Goal: Information Seeking & Learning: Learn about a topic

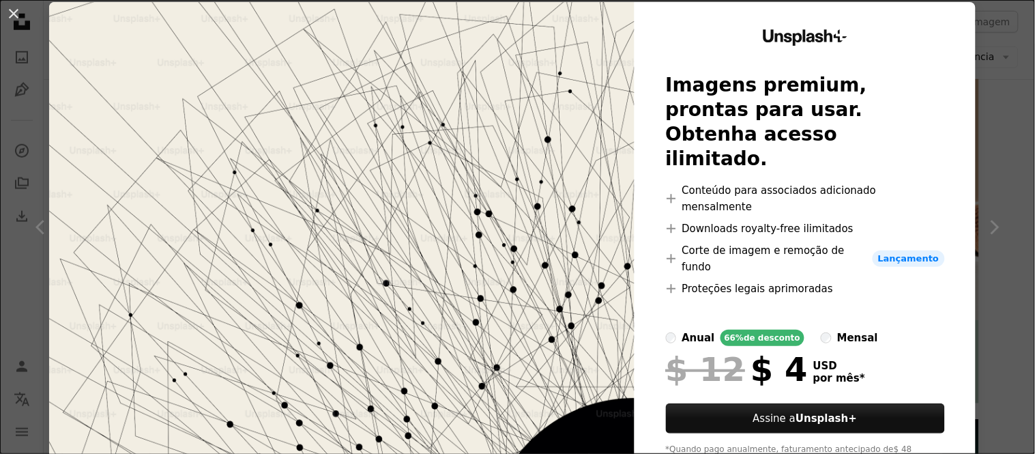
scroll to position [50, 0]
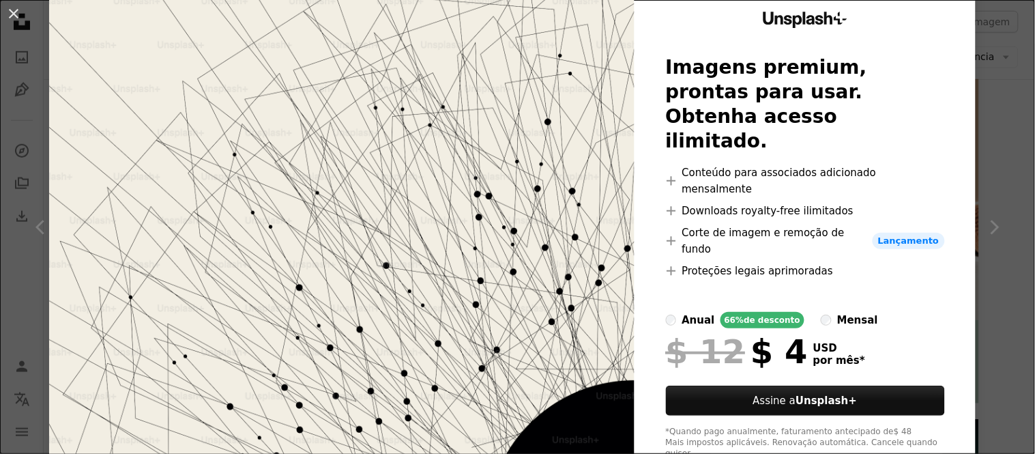
click at [1003, 123] on div "An X shape Unsplash+ Imagens premium, prontas para usar. Obtenha acesso ilimita…" at bounding box center [517, 227] width 1035 height 454
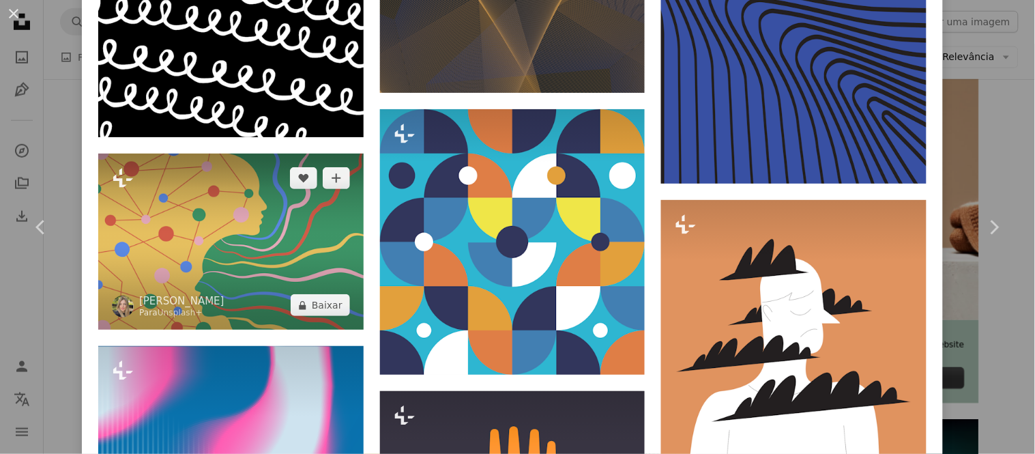
scroll to position [4790, 0]
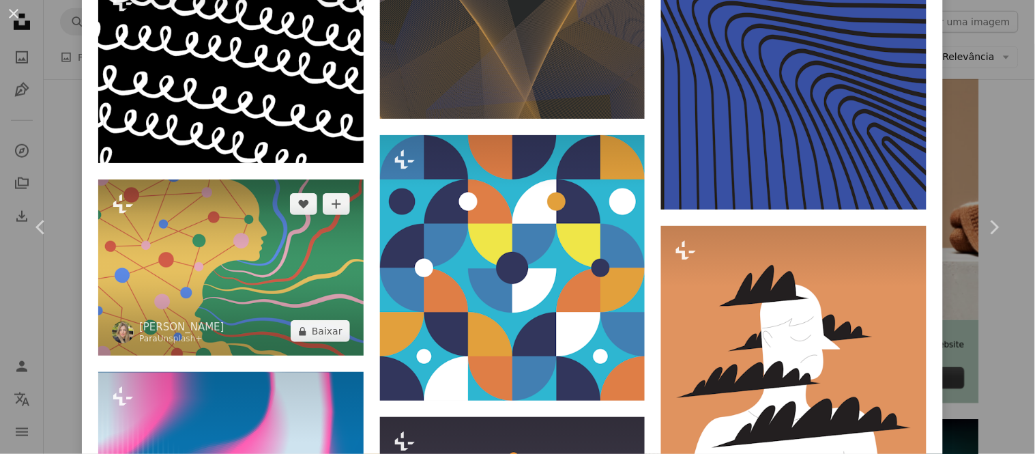
click at [198, 179] on img at bounding box center [230, 267] width 265 height 177
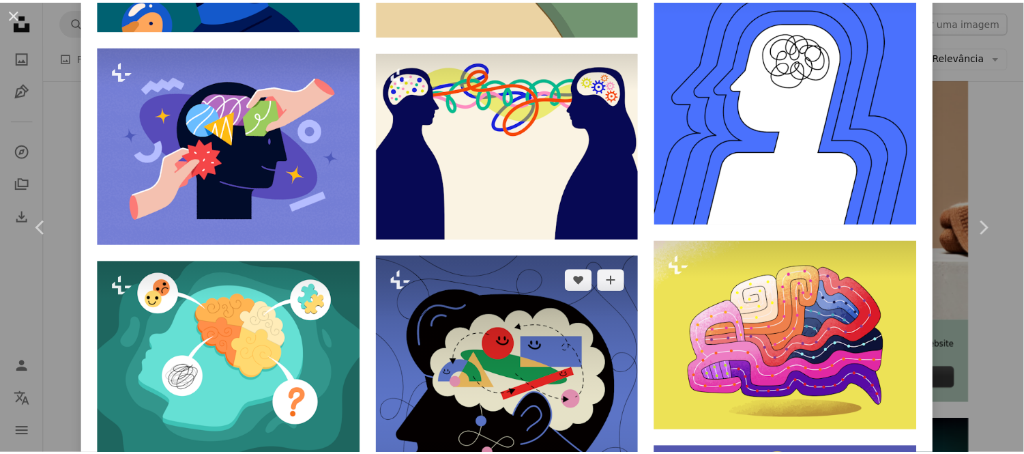
scroll to position [3182, 0]
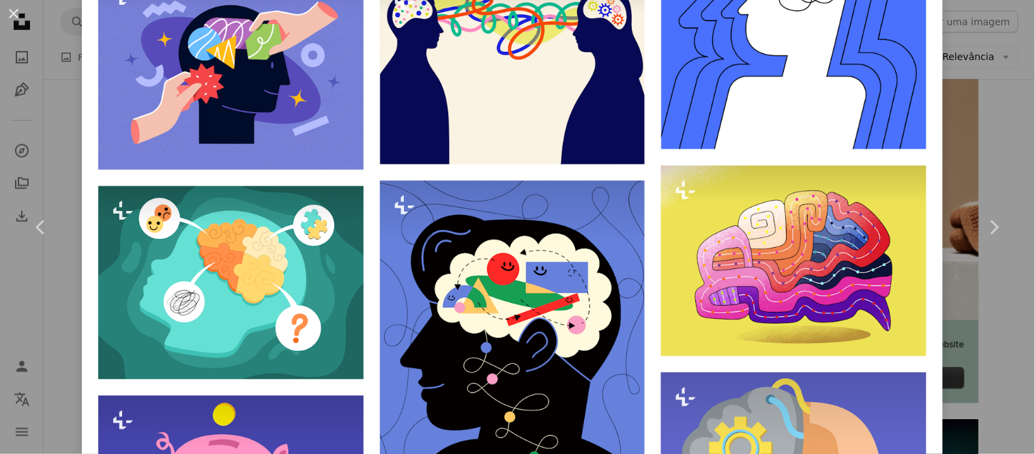
drag, startPoint x: 988, startPoint y: 303, endPoint x: 992, endPoint y: 310, distance: 7.4
click at [990, 305] on div "An X shape Chevron left Chevron right [PERSON_NAME] Para Unsplash+ A heart A pl…" at bounding box center [517, 227] width 1035 height 454
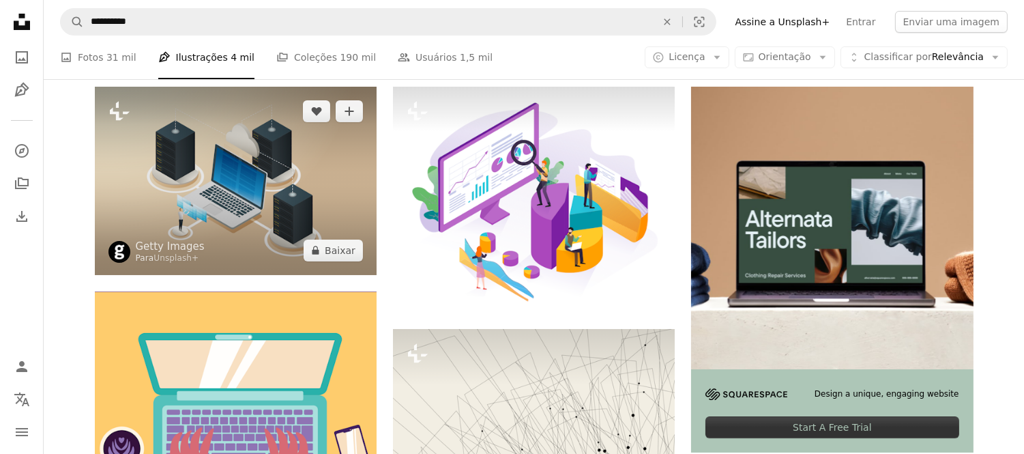
scroll to position [227, 0]
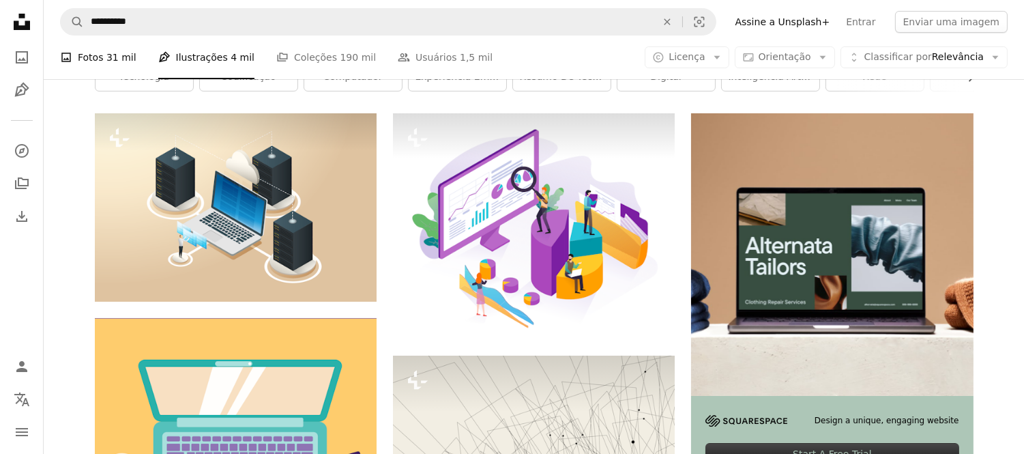
click at [113, 62] on span "31 mil" at bounding box center [121, 57] width 30 height 15
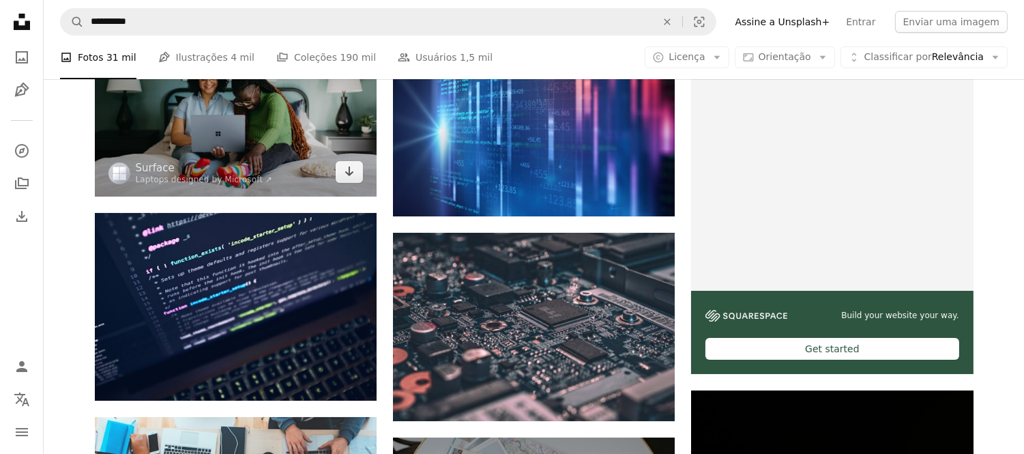
scroll to position [303, 0]
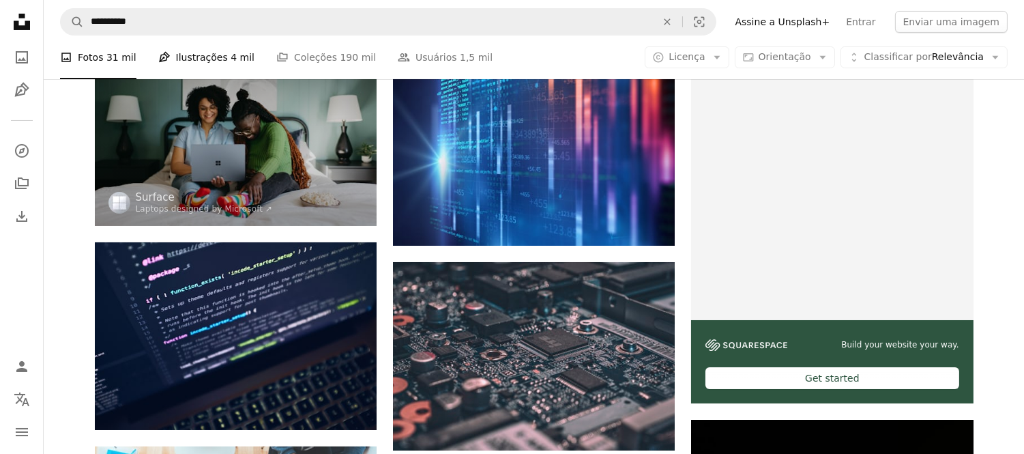
click at [207, 61] on link "Pen Tool Ilustrações 4 mil" at bounding box center [206, 57] width 96 height 44
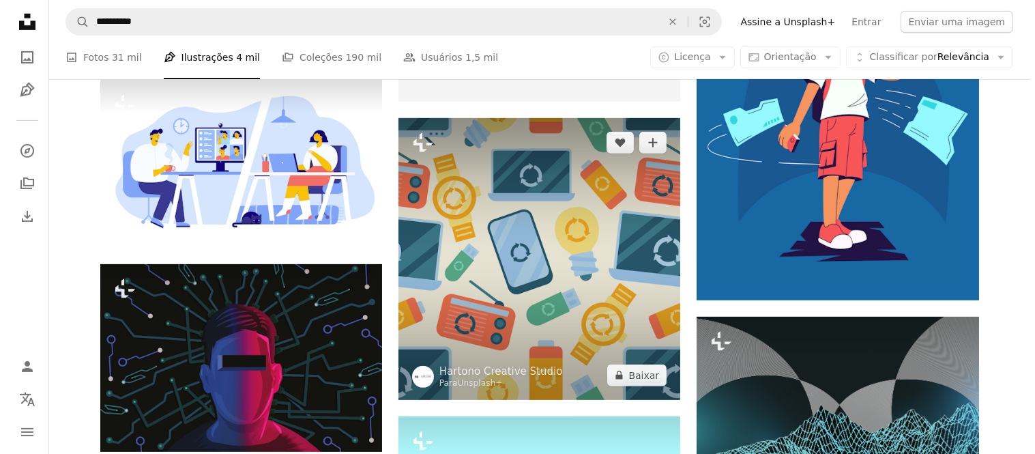
scroll to position [1060, 0]
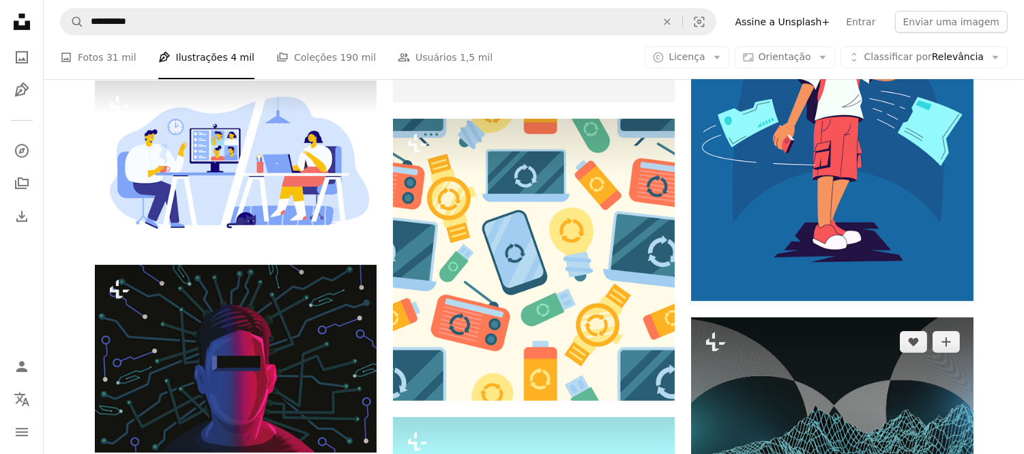
click at [802, 373] on img at bounding box center [832, 417] width 282 height 200
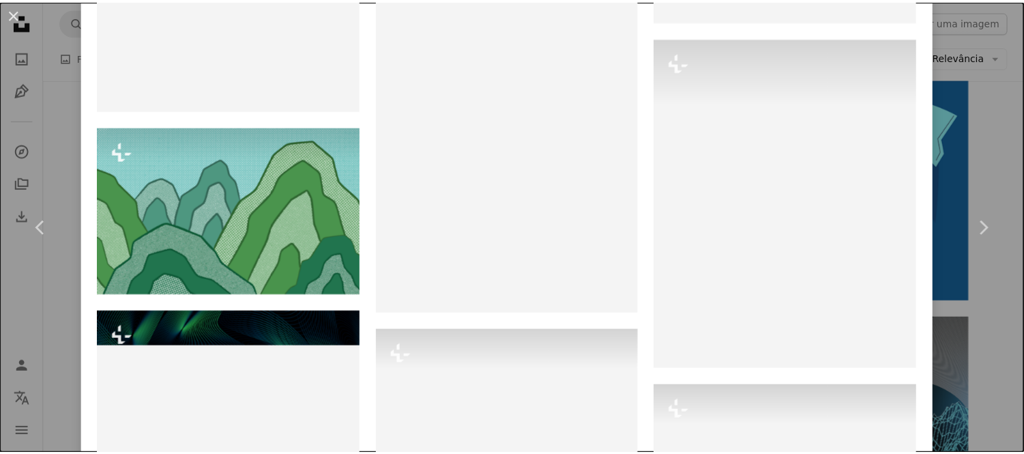
scroll to position [2395, 0]
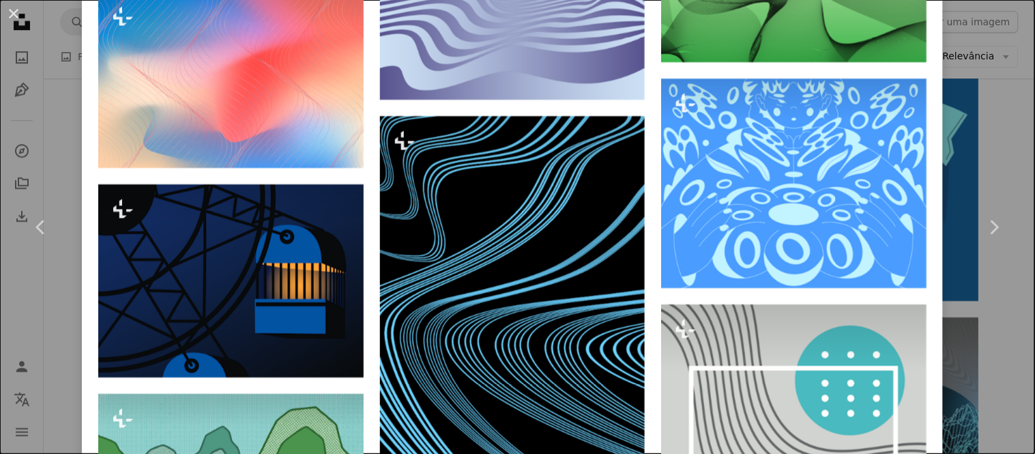
click at [984, 157] on div "An X shape Chevron left Chevron right Getty Images Para Unsplash+ A heart A plu…" at bounding box center [517, 227] width 1035 height 454
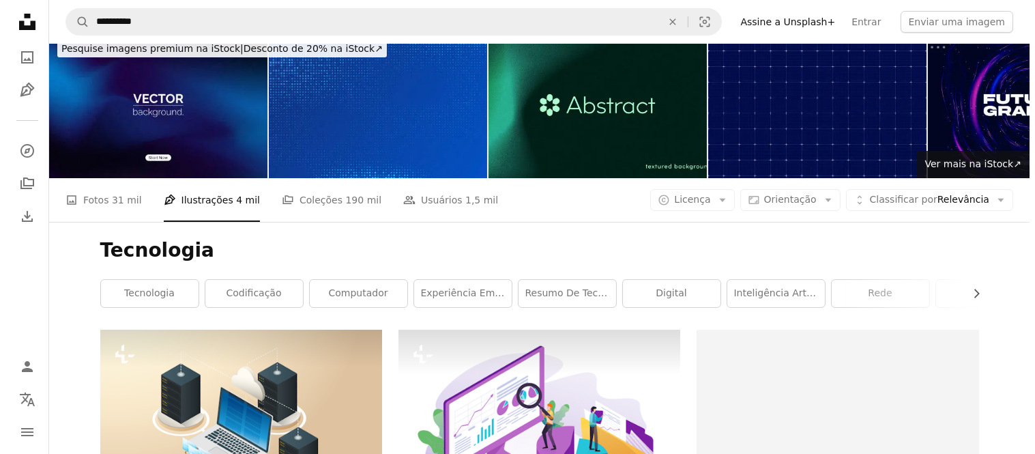
scroll to position [379, 0]
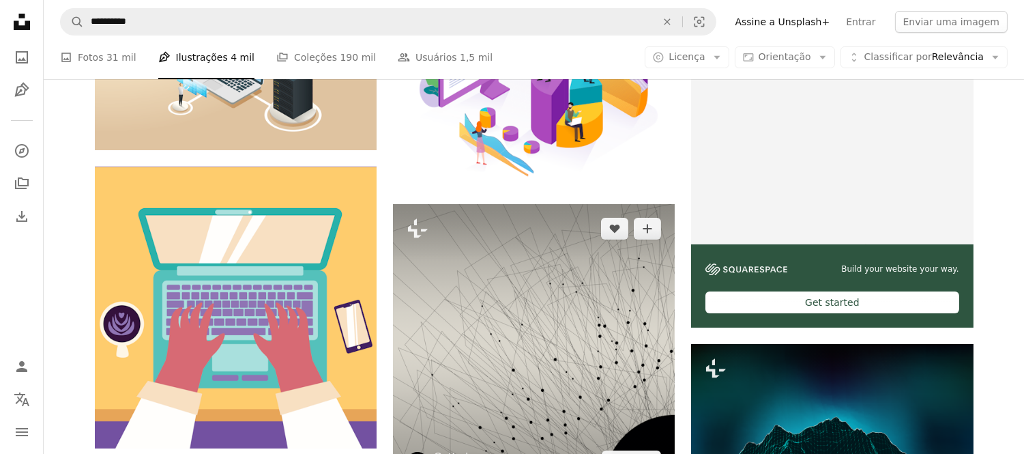
click at [604, 357] on img at bounding box center [534, 345] width 282 height 282
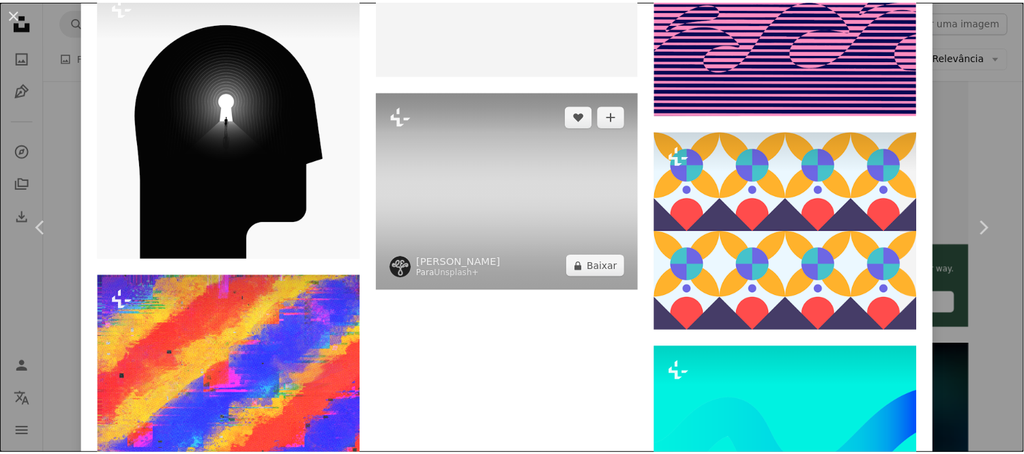
scroll to position [10630, 0]
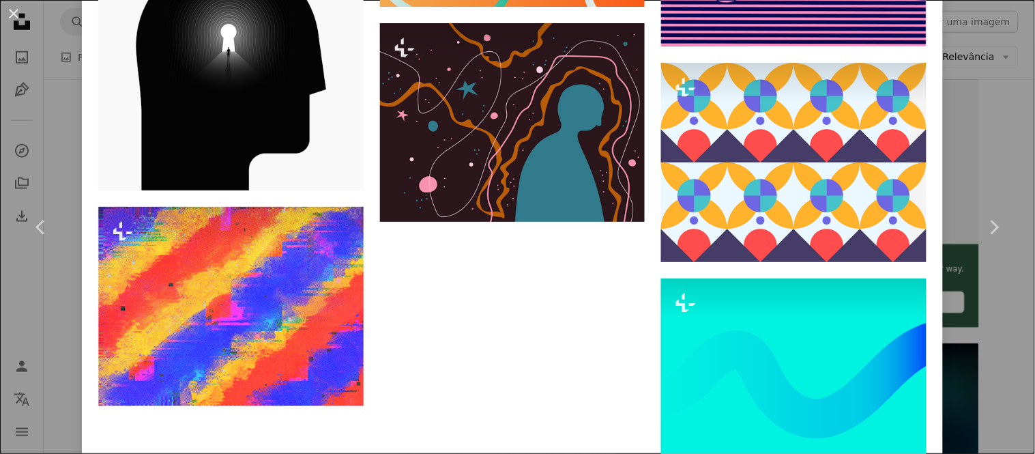
click at [984, 355] on div "An X shape Chevron left Chevron right Getty Images Para Unsplash+ A heart A plu…" at bounding box center [517, 227] width 1035 height 454
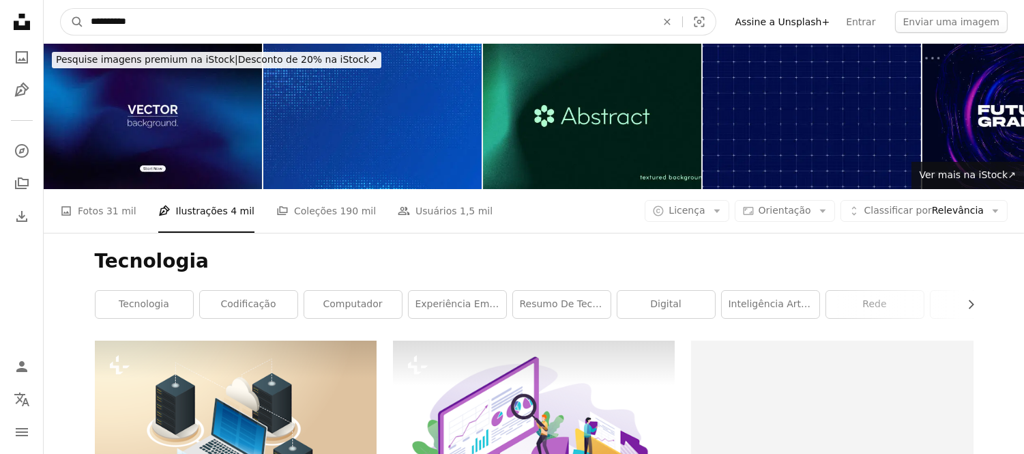
click at [203, 21] on input "**********" at bounding box center [368, 22] width 568 height 26
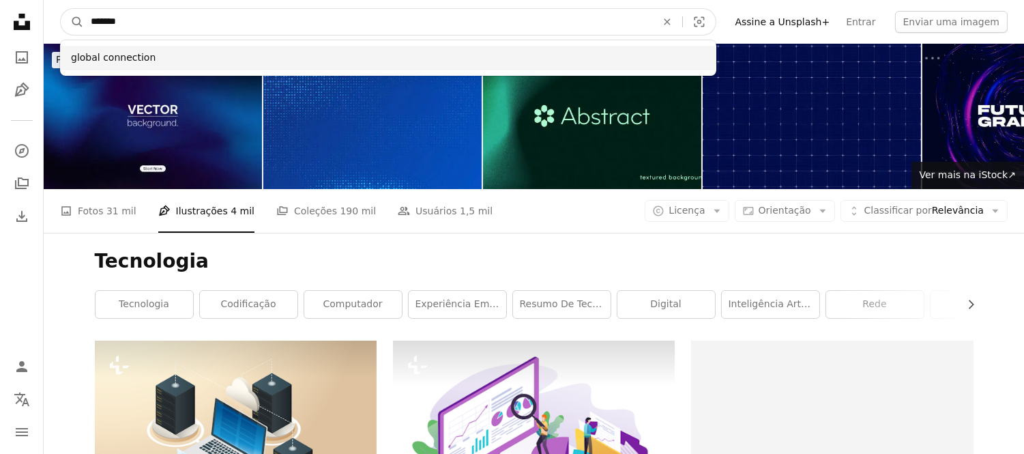
type input "*******"
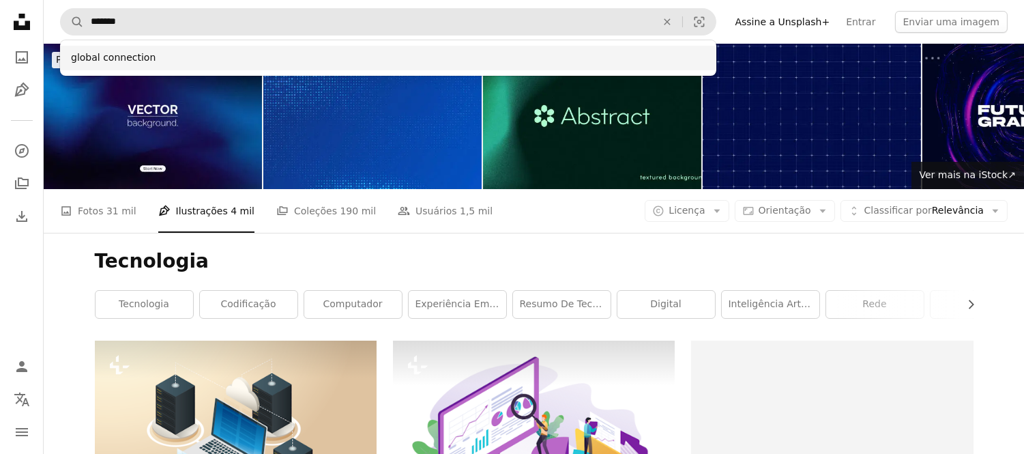
click at [123, 53] on div "global connection" at bounding box center [388, 58] width 656 height 25
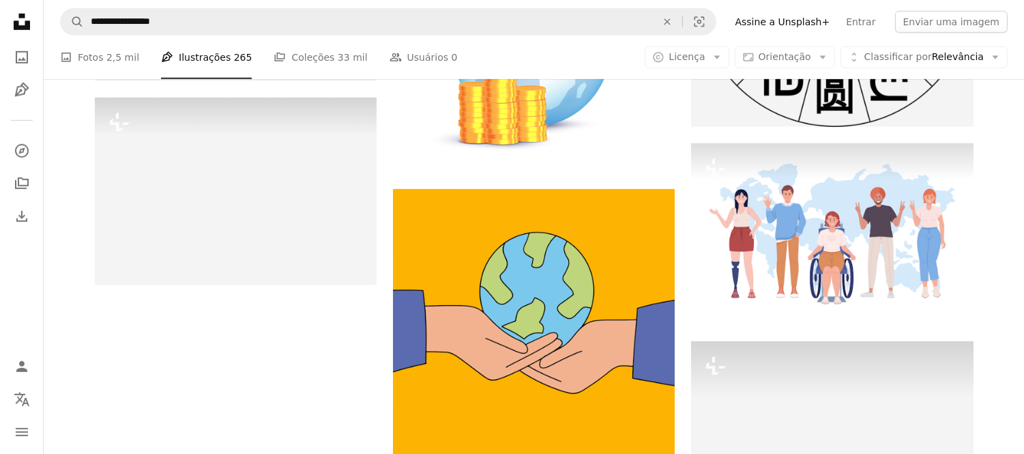
scroll to position [1792, 0]
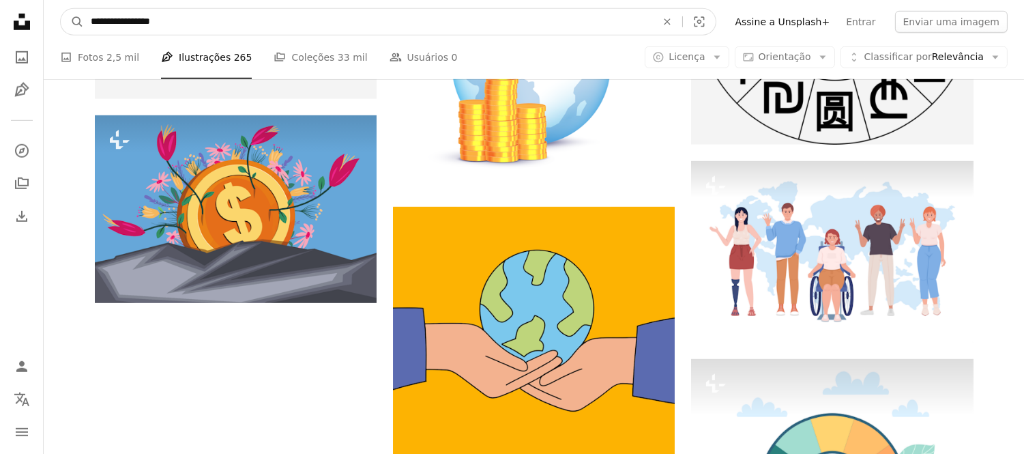
drag, startPoint x: 123, startPoint y: 20, endPoint x: 63, endPoint y: 35, distance: 61.7
click at [64, 34] on form "**********" at bounding box center [388, 21] width 656 height 27
click at [189, 25] on input "**********" at bounding box center [368, 22] width 568 height 26
type input "**********"
click at [61, 9] on button "A magnifying glass" at bounding box center [72, 22] width 23 height 26
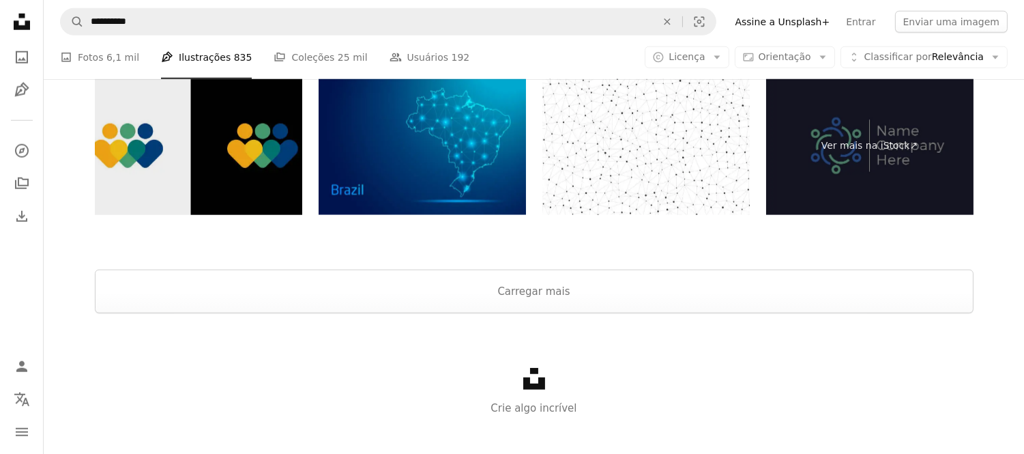
scroll to position [2600, 0]
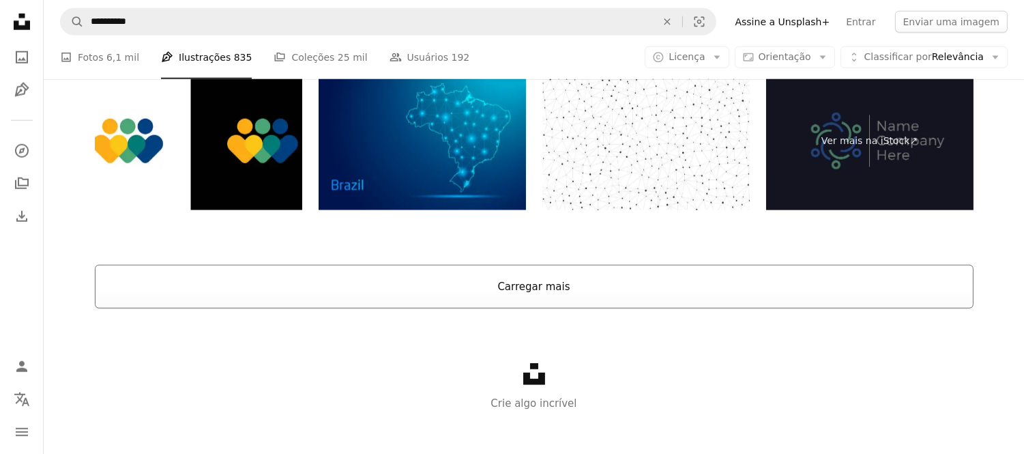
click at [327, 270] on button "Carregar mais" at bounding box center [534, 287] width 878 height 44
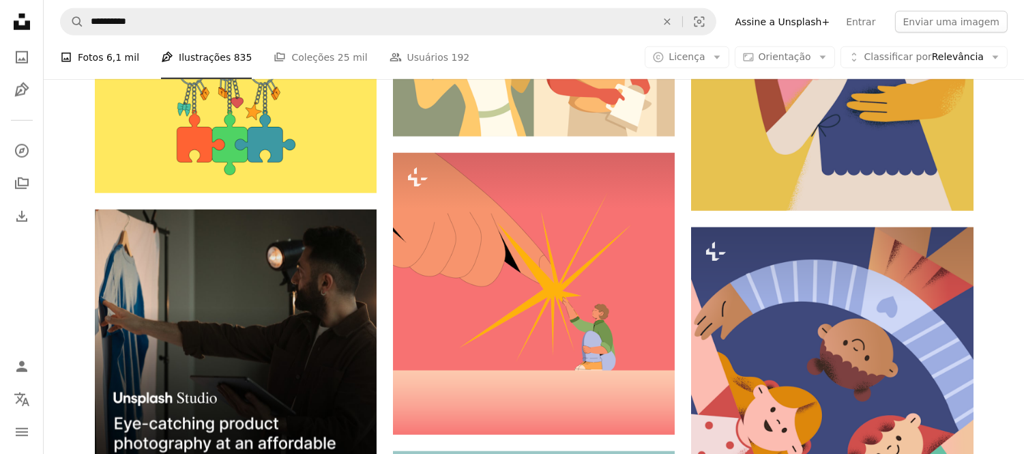
click at [109, 65] on link "A photo Fotos 6,1 mil" at bounding box center [99, 57] width 79 height 44
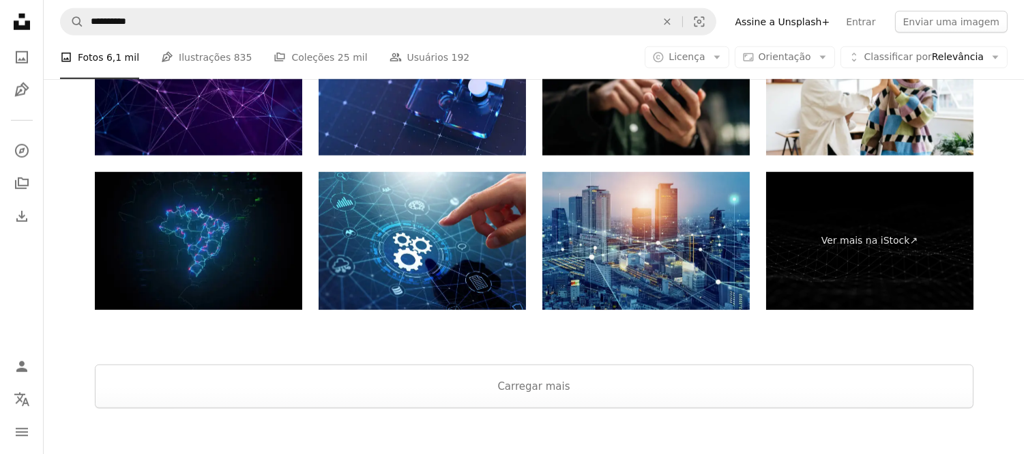
scroll to position [2613, 0]
